Goal: Find contact information: Find contact information

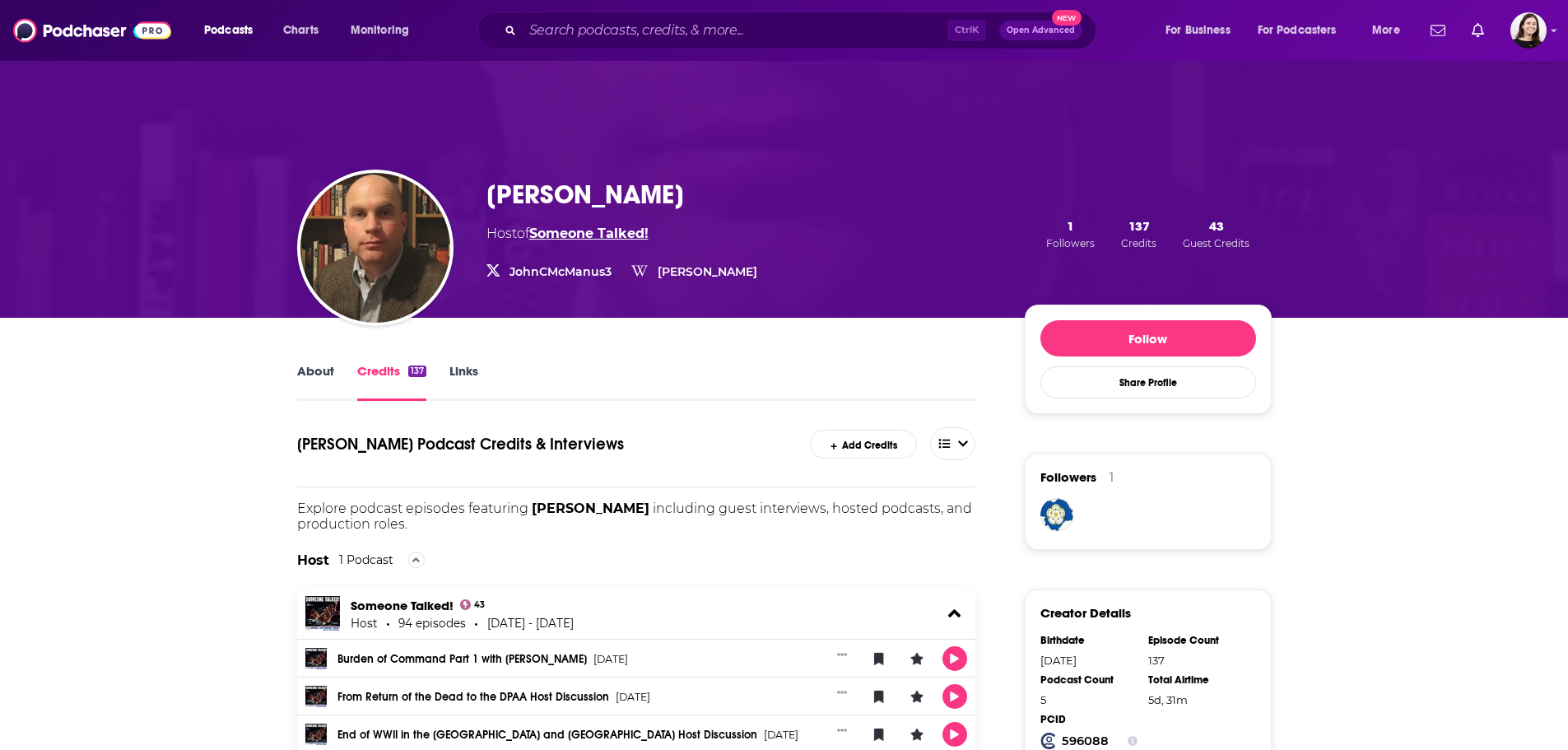
click at [607, 236] on link "Someone Talked!" at bounding box center [589, 233] width 120 height 16
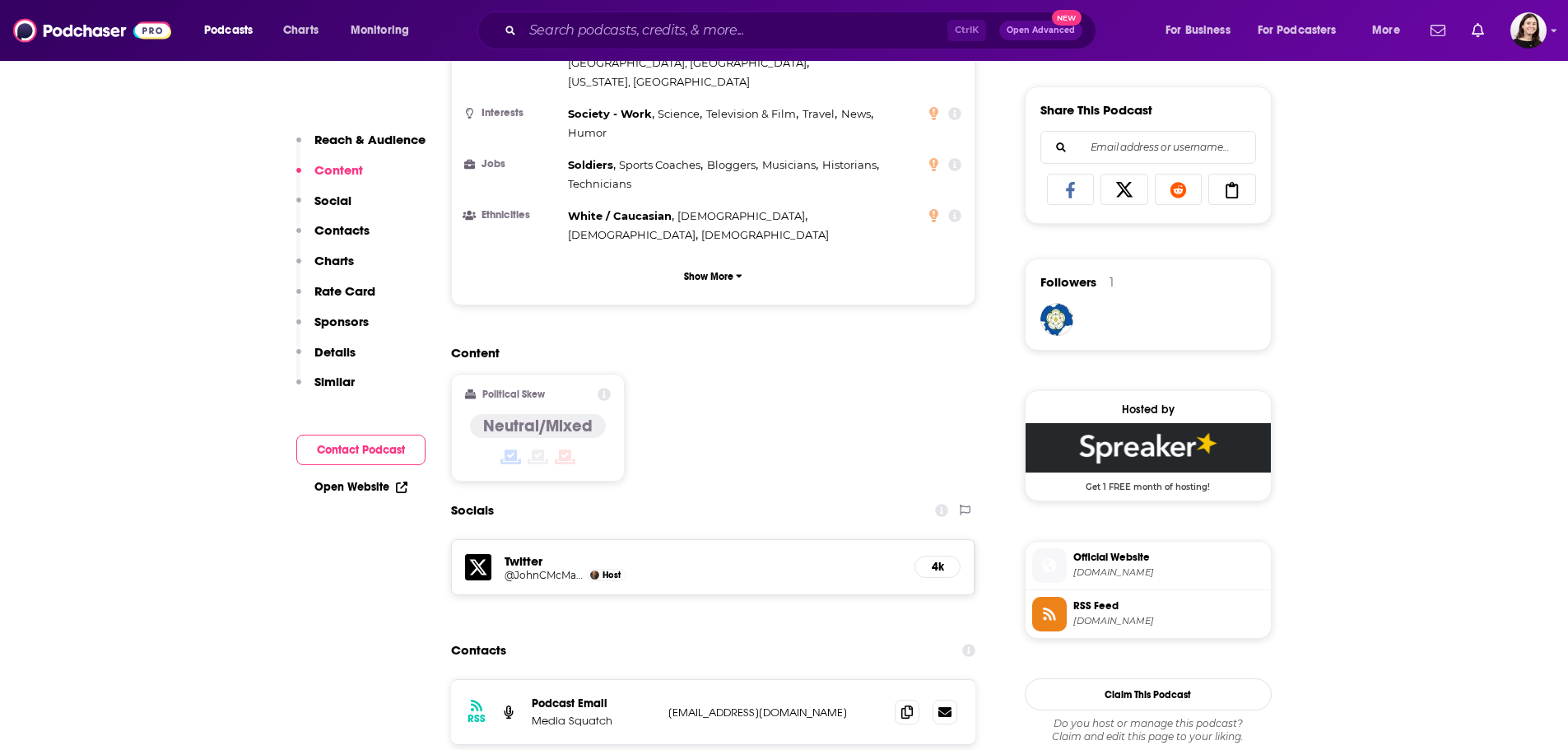
scroll to position [1070, 0]
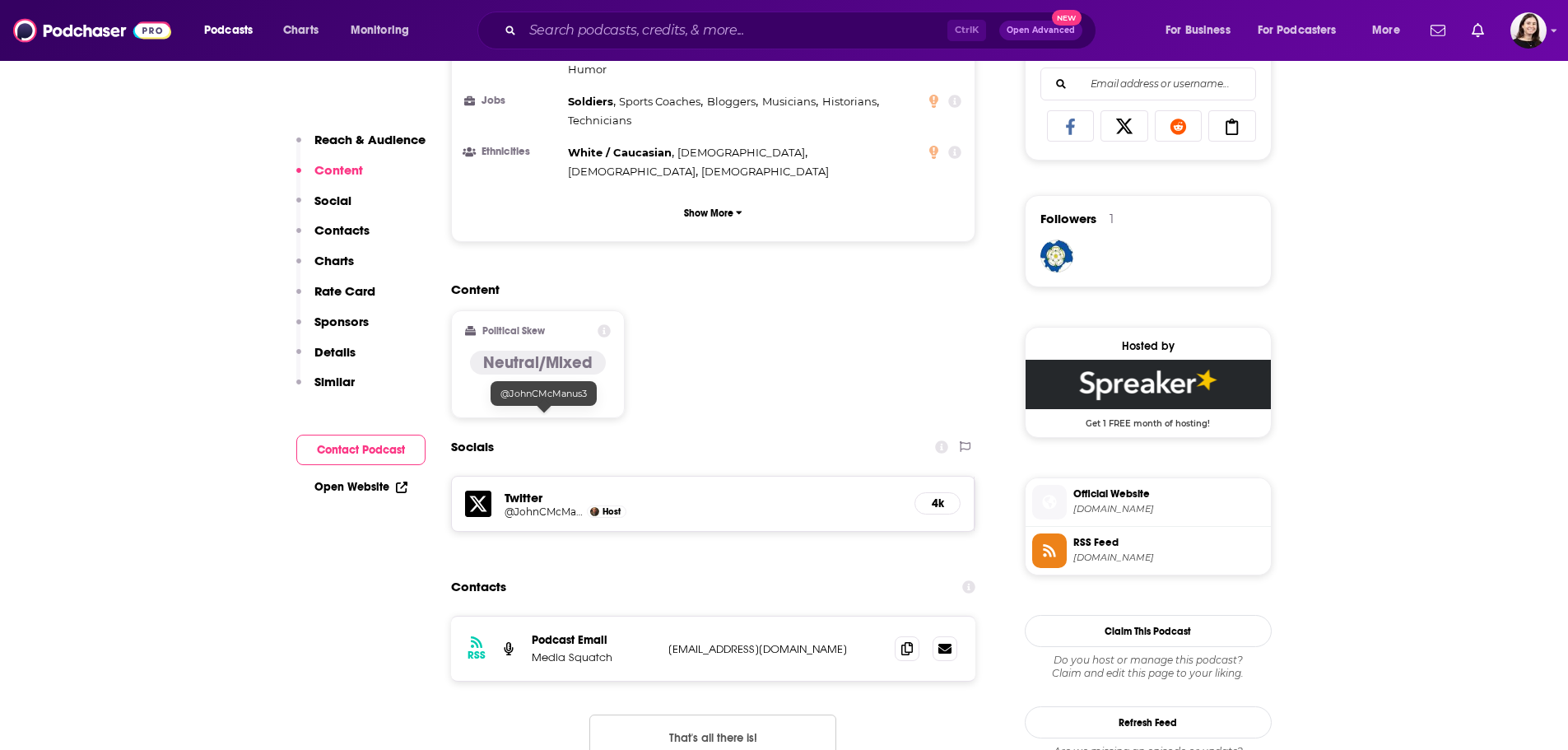
click at [545, 505] on h5 "@JohnCMcManus3" at bounding box center [544, 511] width 79 height 12
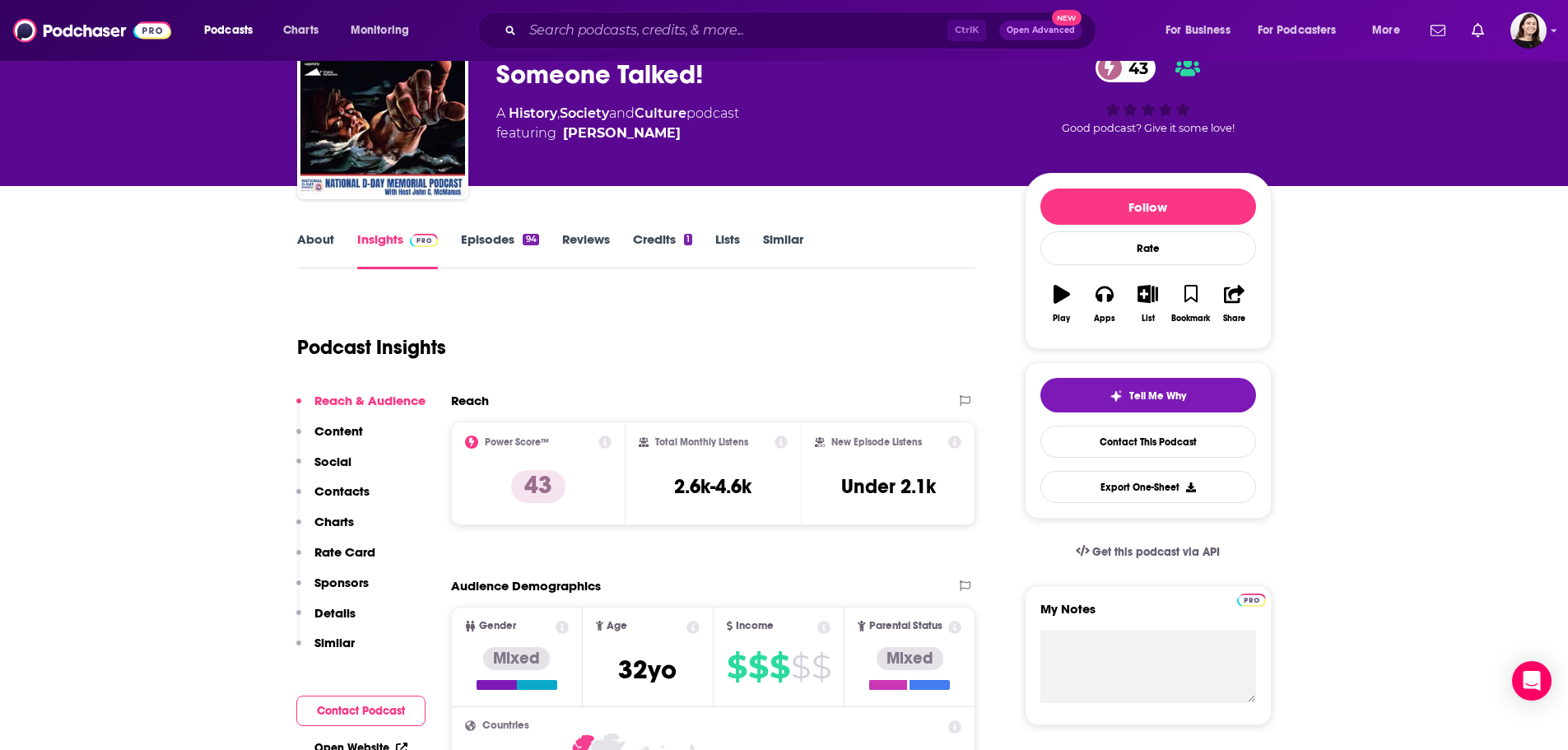
scroll to position [0, 0]
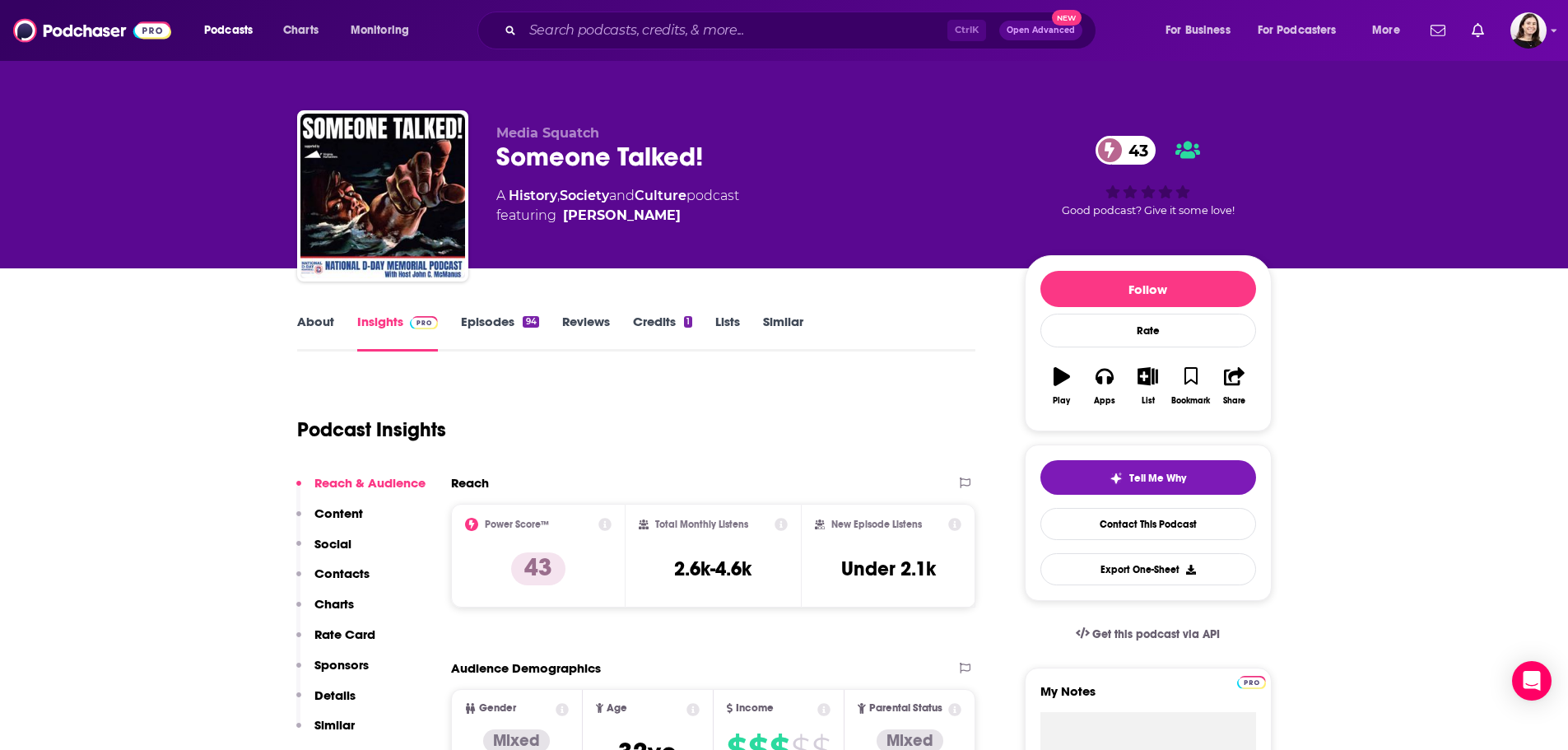
click at [649, 157] on div "Someone Talked! 43" at bounding box center [747, 157] width 502 height 32
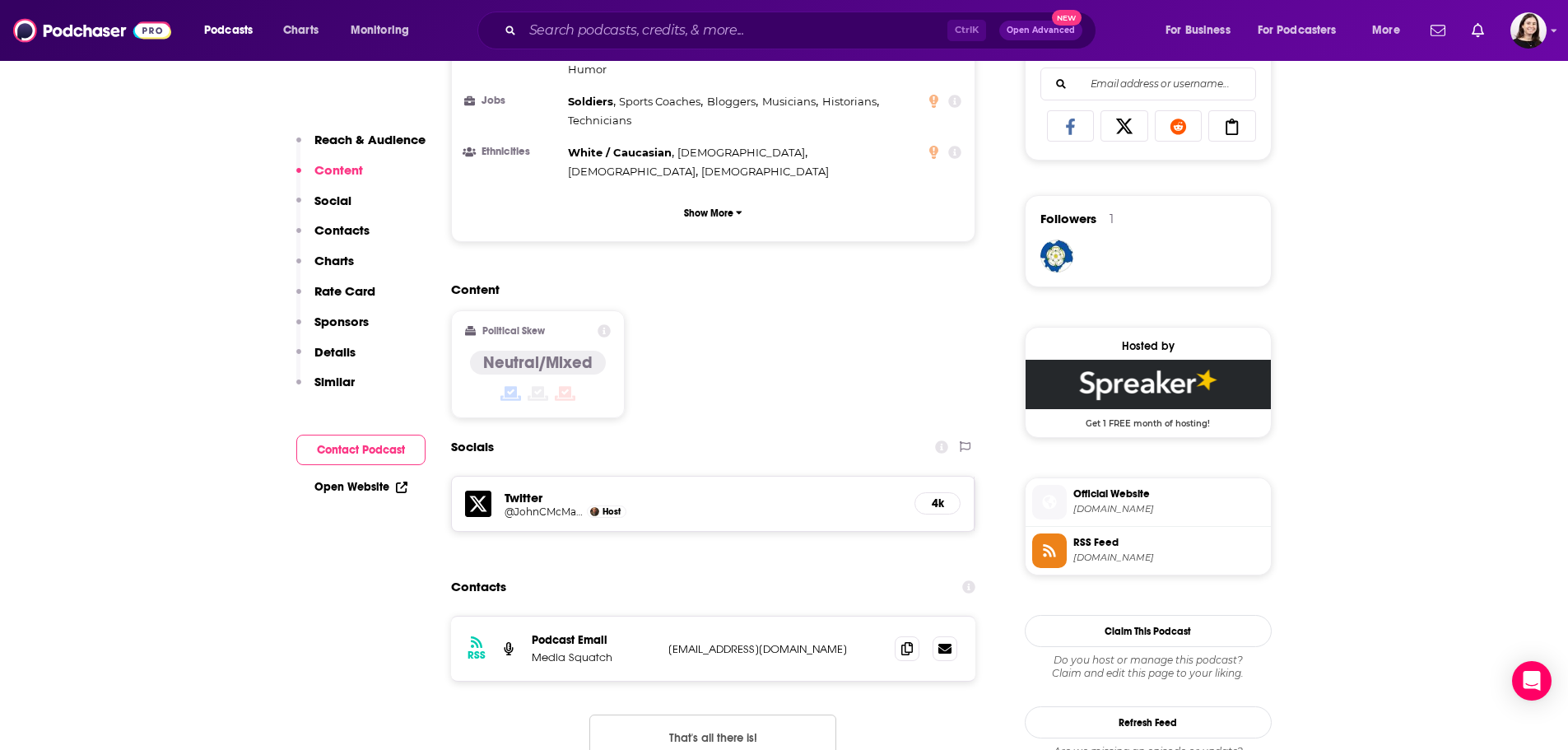
scroll to position [1152, 0]
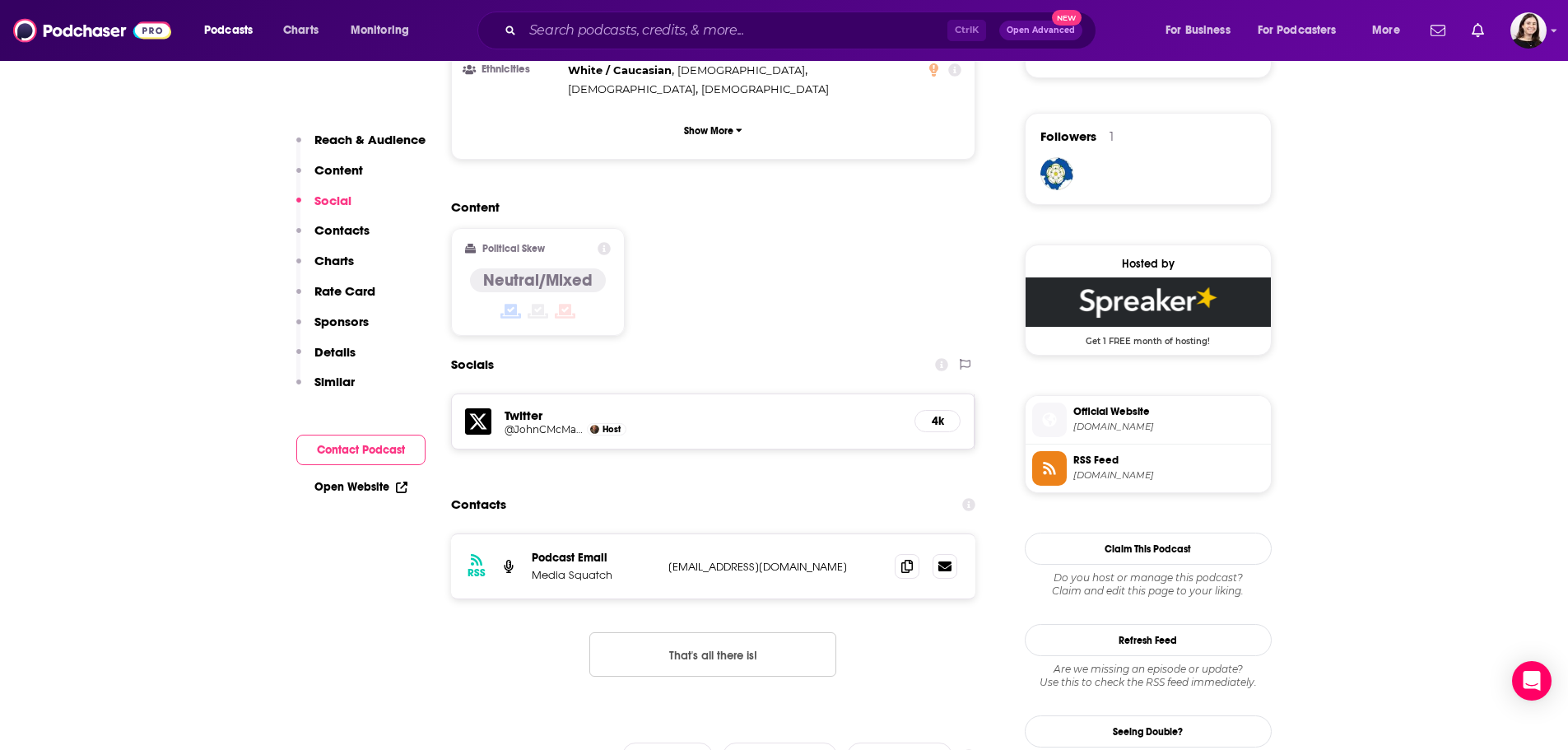
click at [760, 560] on p "[EMAIL_ADDRESS][DOMAIN_NAME]" at bounding box center [775, 567] width 214 height 14
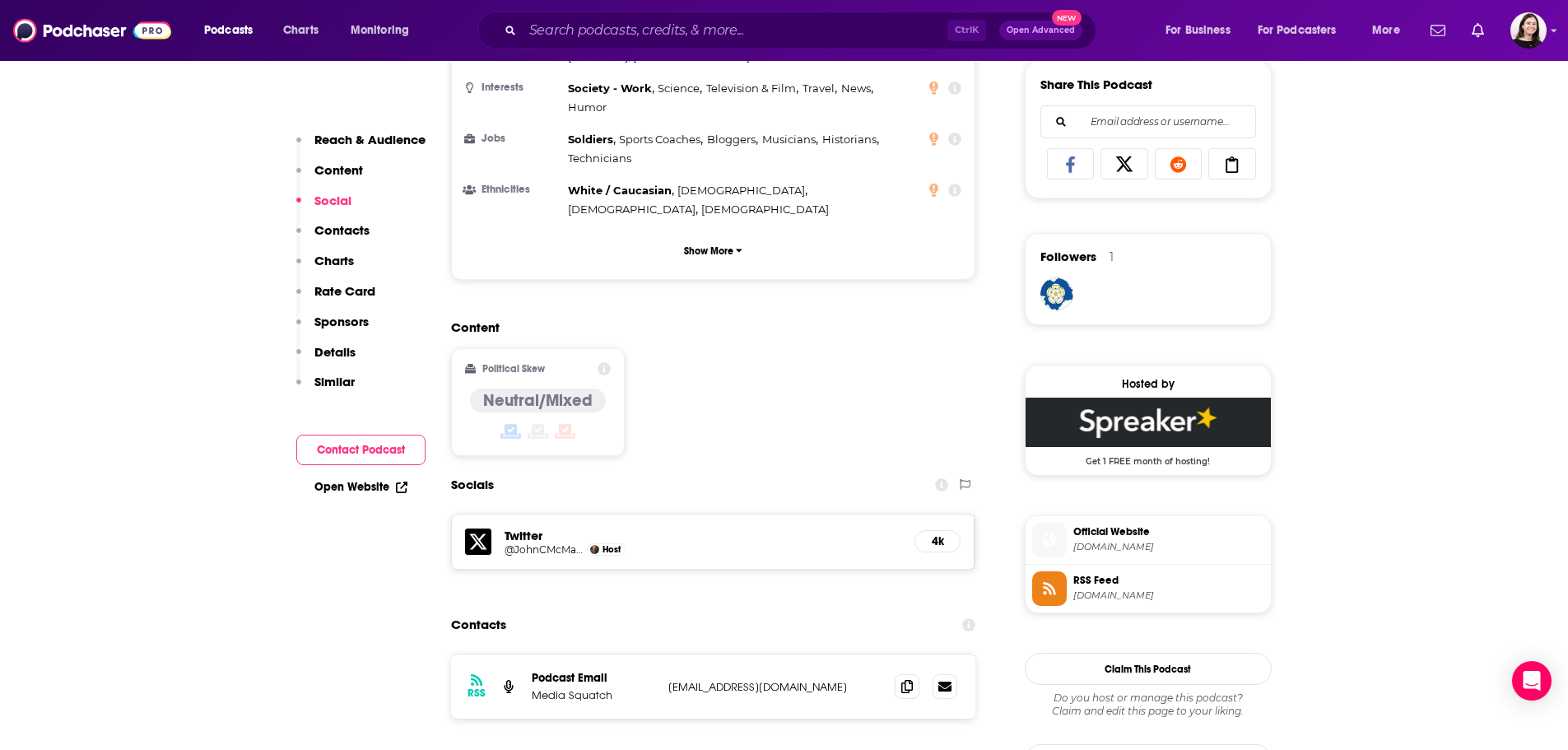
scroll to position [740, 0]
